Goal: Use online tool/utility

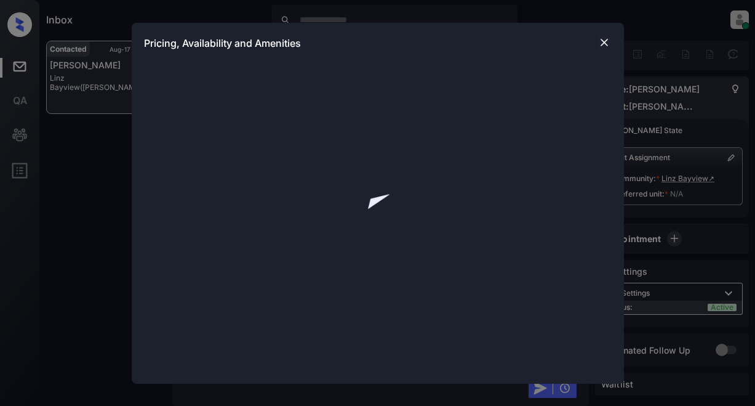
scroll to position [941, 0]
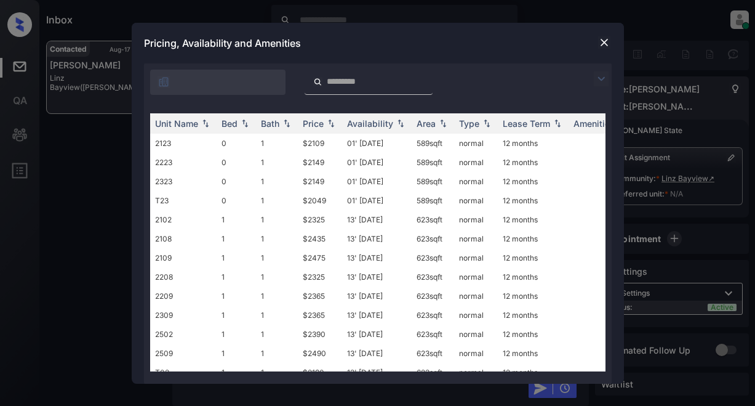
drag, startPoint x: 598, startPoint y: 79, endPoint x: 278, endPoint y: 91, distance: 320.3
click at [598, 78] on img at bounding box center [601, 78] width 15 height 15
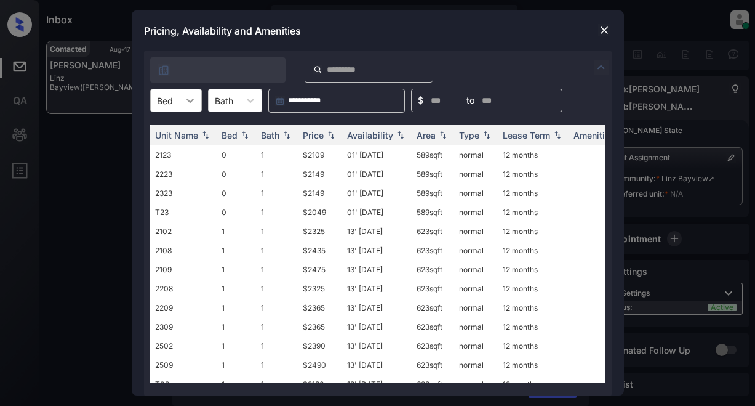
click at [195, 103] on icon at bounding box center [190, 100] width 12 height 12
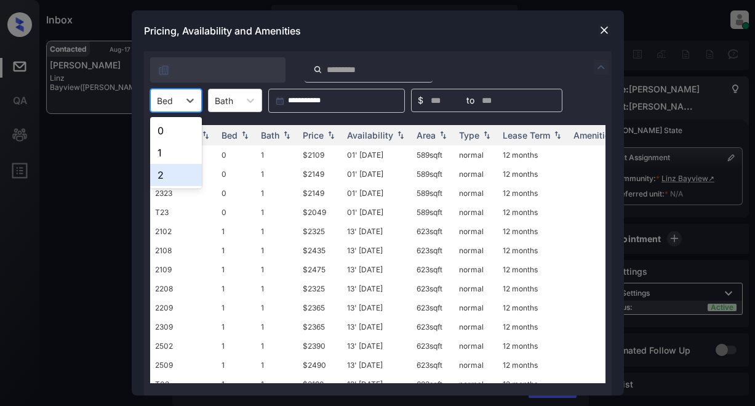
click at [163, 176] on div "2" at bounding box center [176, 175] width 52 height 22
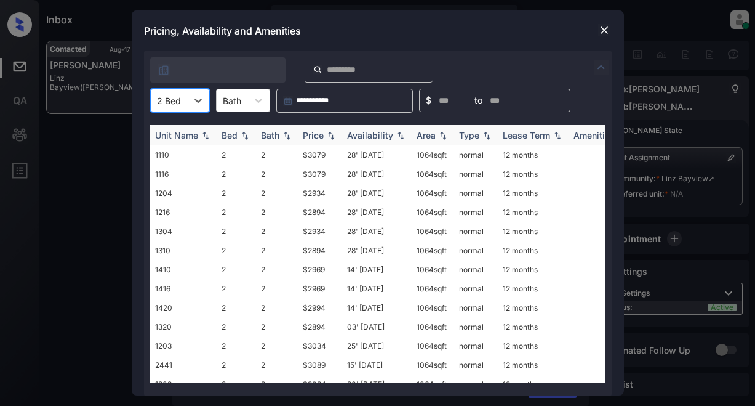
click at [317, 134] on div "Price" at bounding box center [313, 135] width 21 height 10
click at [318, 157] on td "$2580" at bounding box center [320, 154] width 44 height 19
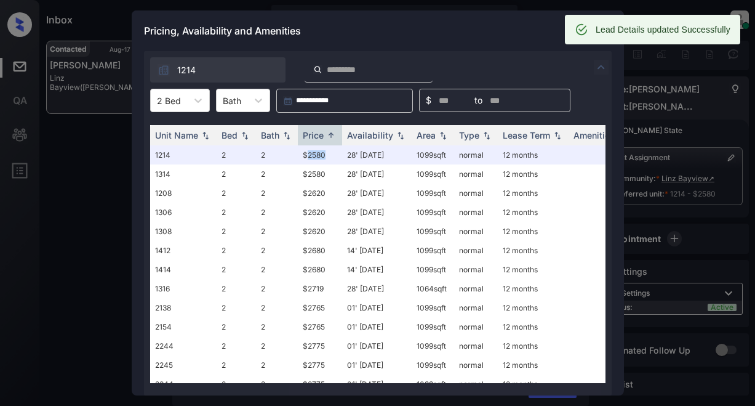
click at [595, 70] on img at bounding box center [601, 67] width 15 height 15
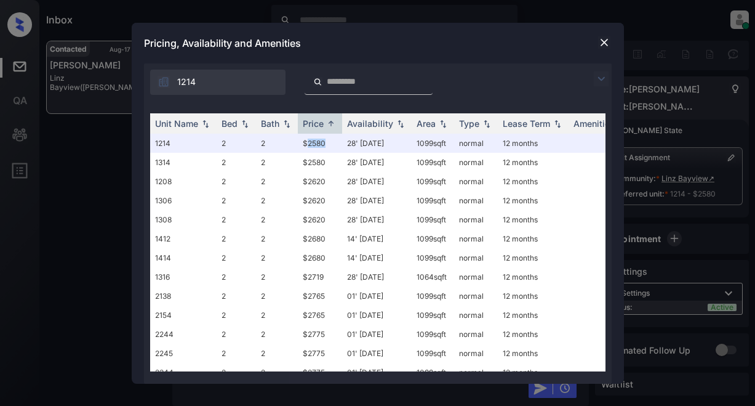
click at [605, 42] on img at bounding box center [604, 42] width 12 height 12
